Goal: Transaction & Acquisition: Purchase product/service

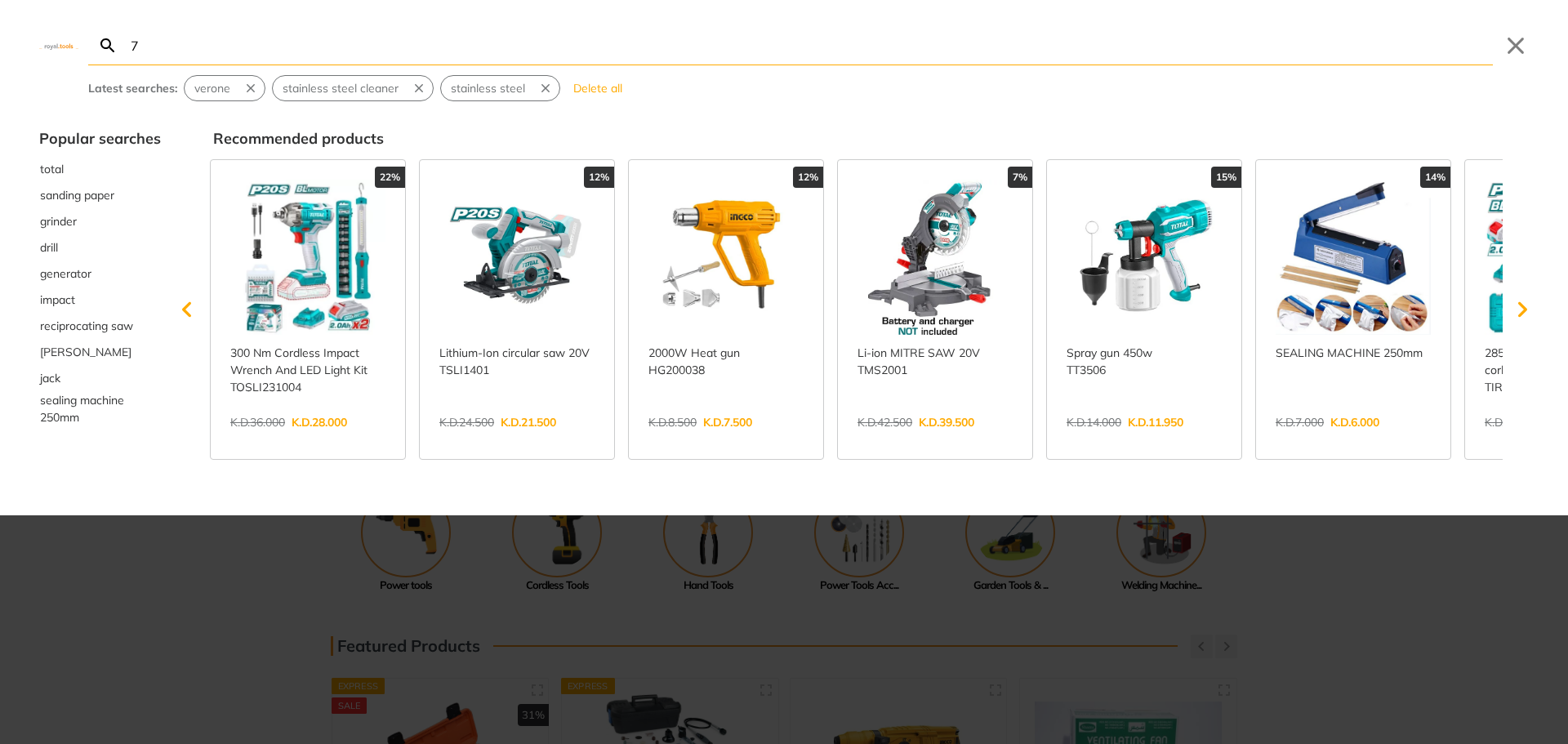
type input "7"
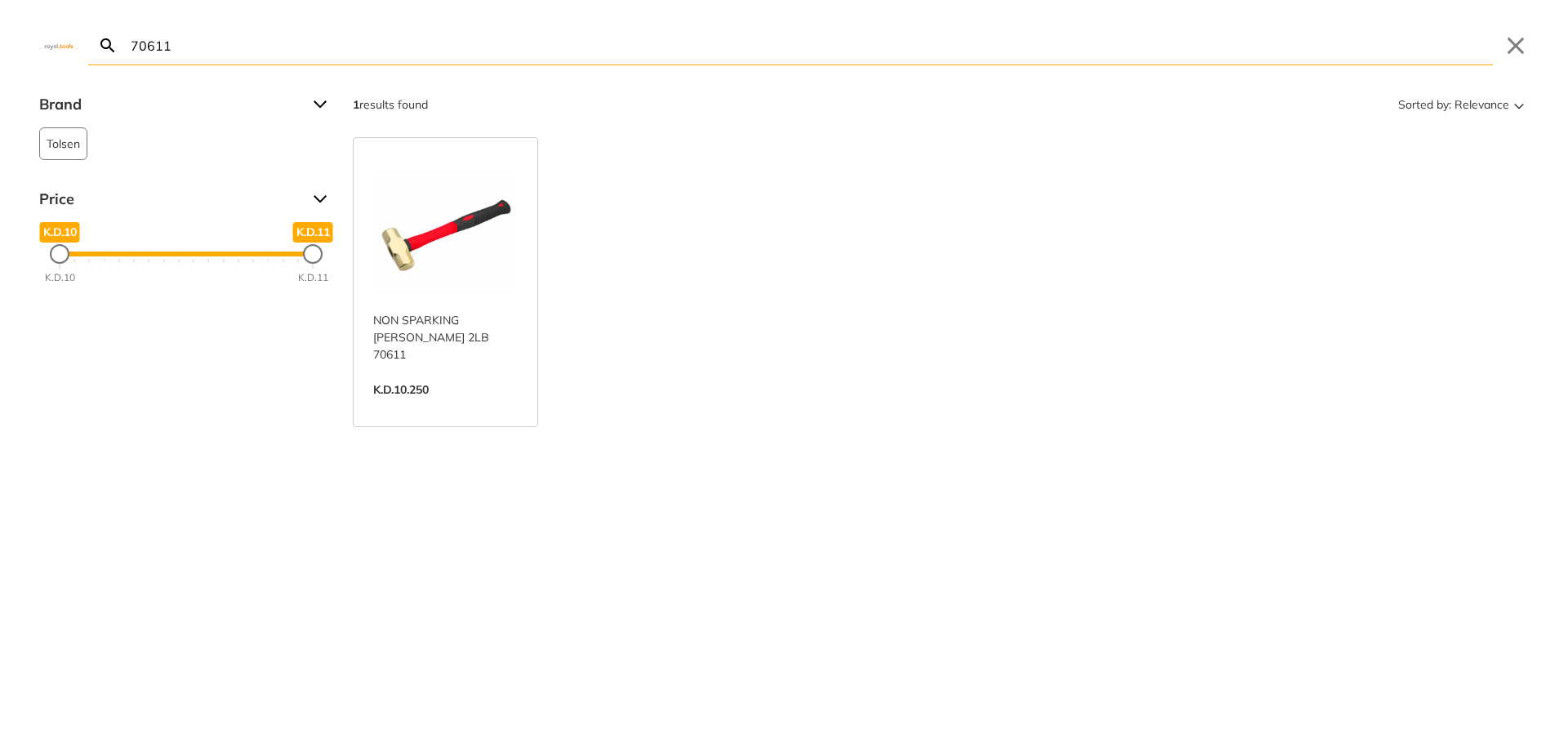
type input "70611"
click at [387, 407] on link "View more →" at bounding box center [445, 407] width 145 height 0
